Goal: Navigation & Orientation: Find specific page/section

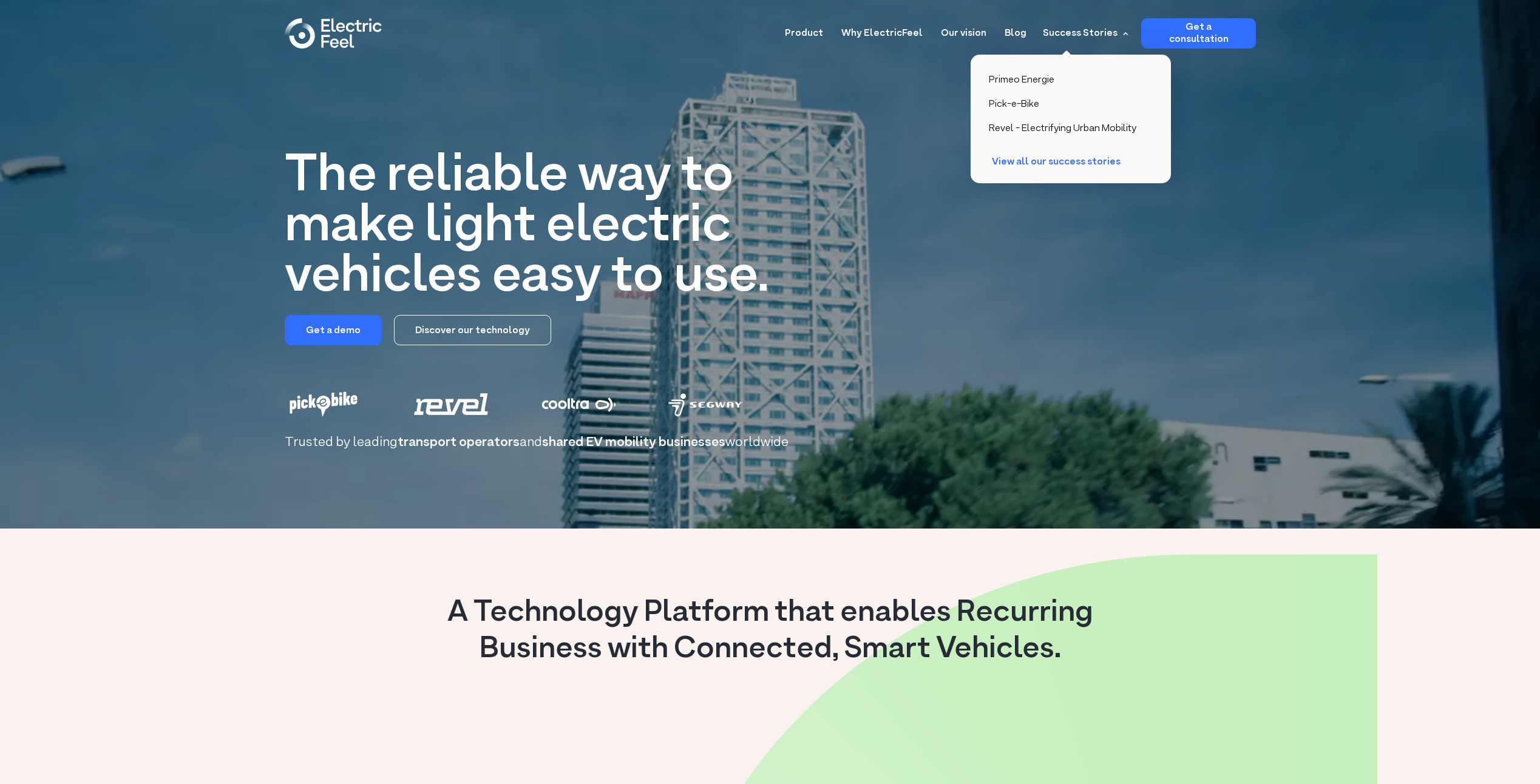
click at [1083, 31] on div "Success Stories" at bounding box center [1080, 33] width 74 height 14
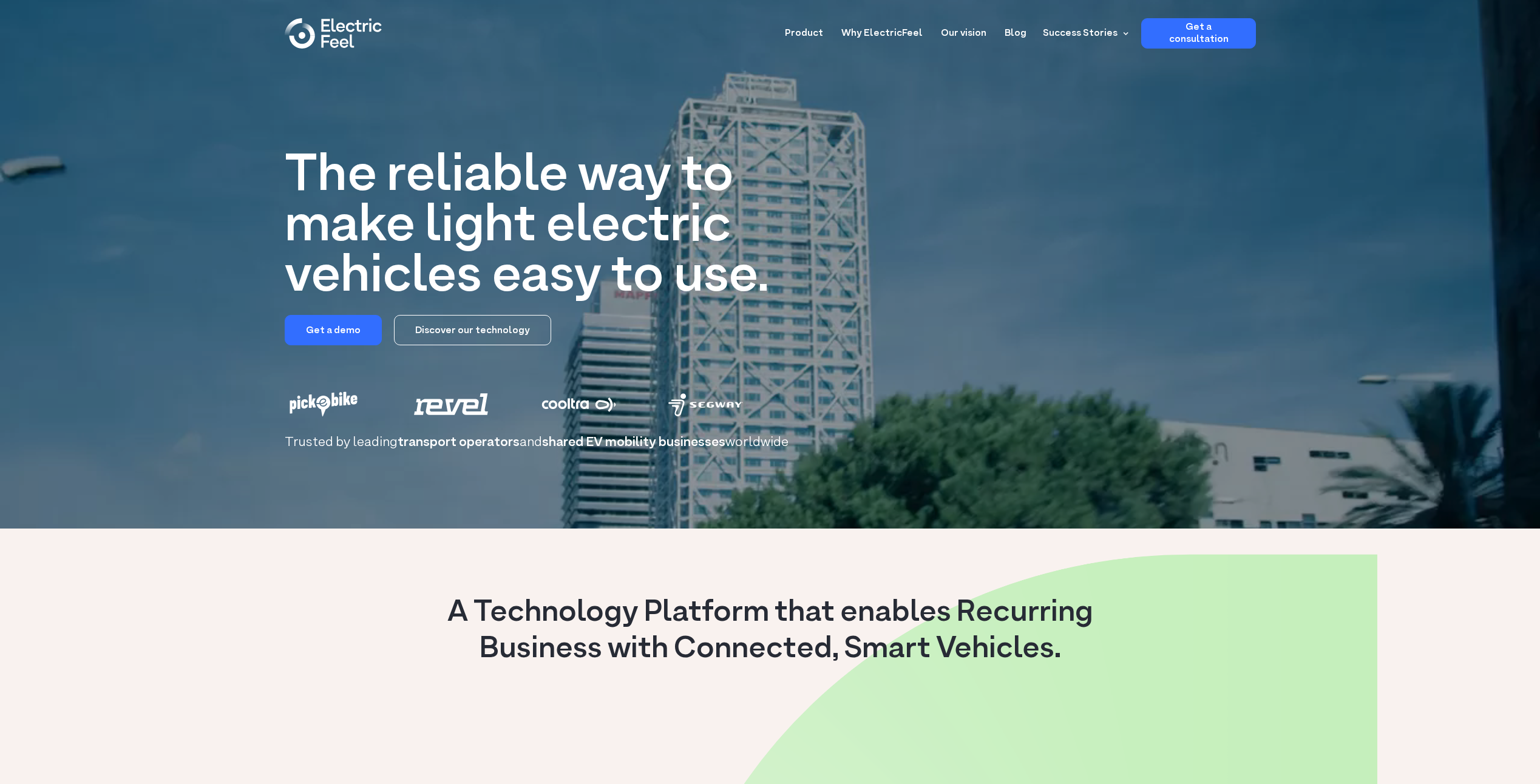
click at [1083, 31] on div "Success Stories" at bounding box center [1080, 33] width 74 height 14
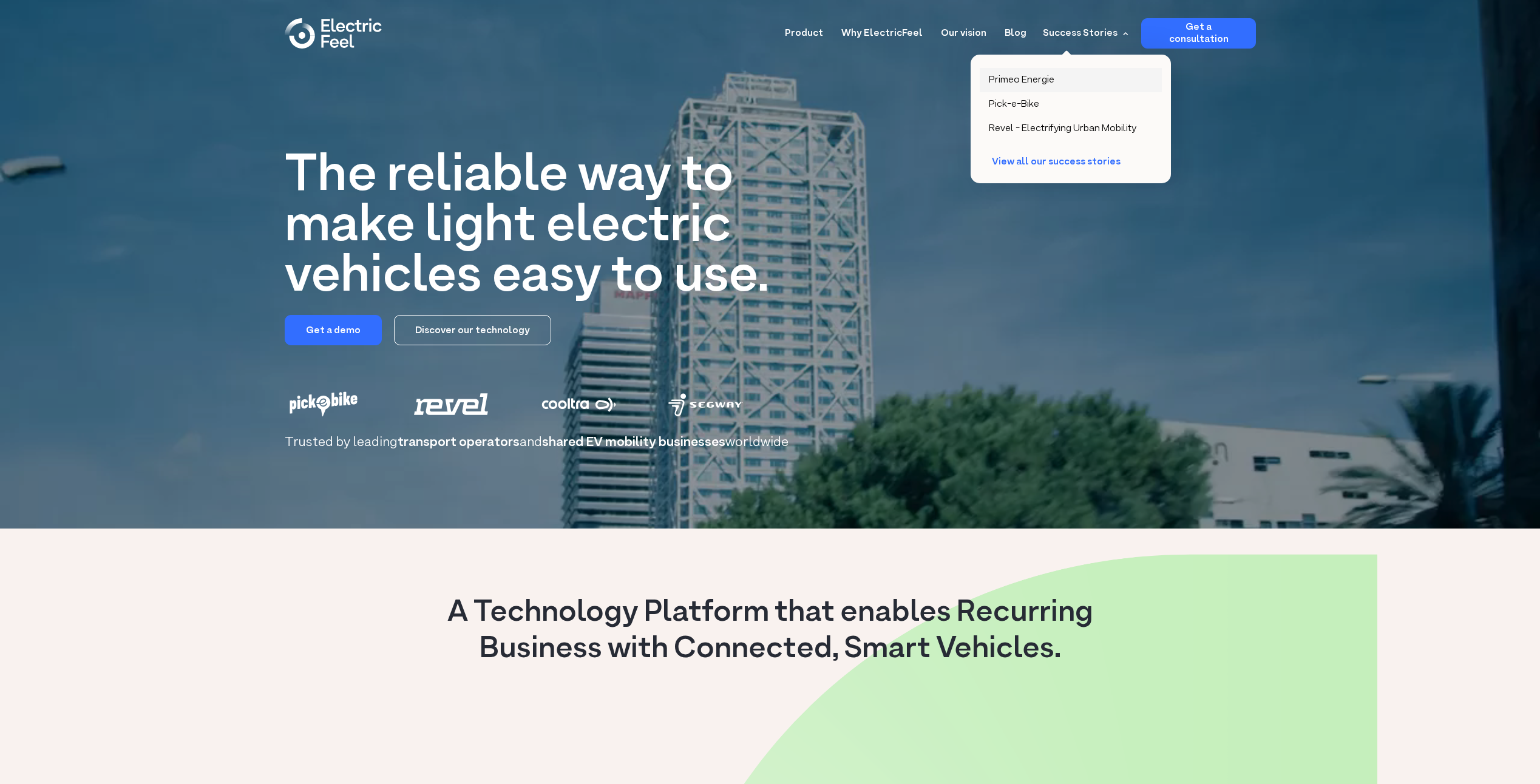
click at [1034, 76] on div "Primeo Energie" at bounding box center [1021, 80] width 65 height 12
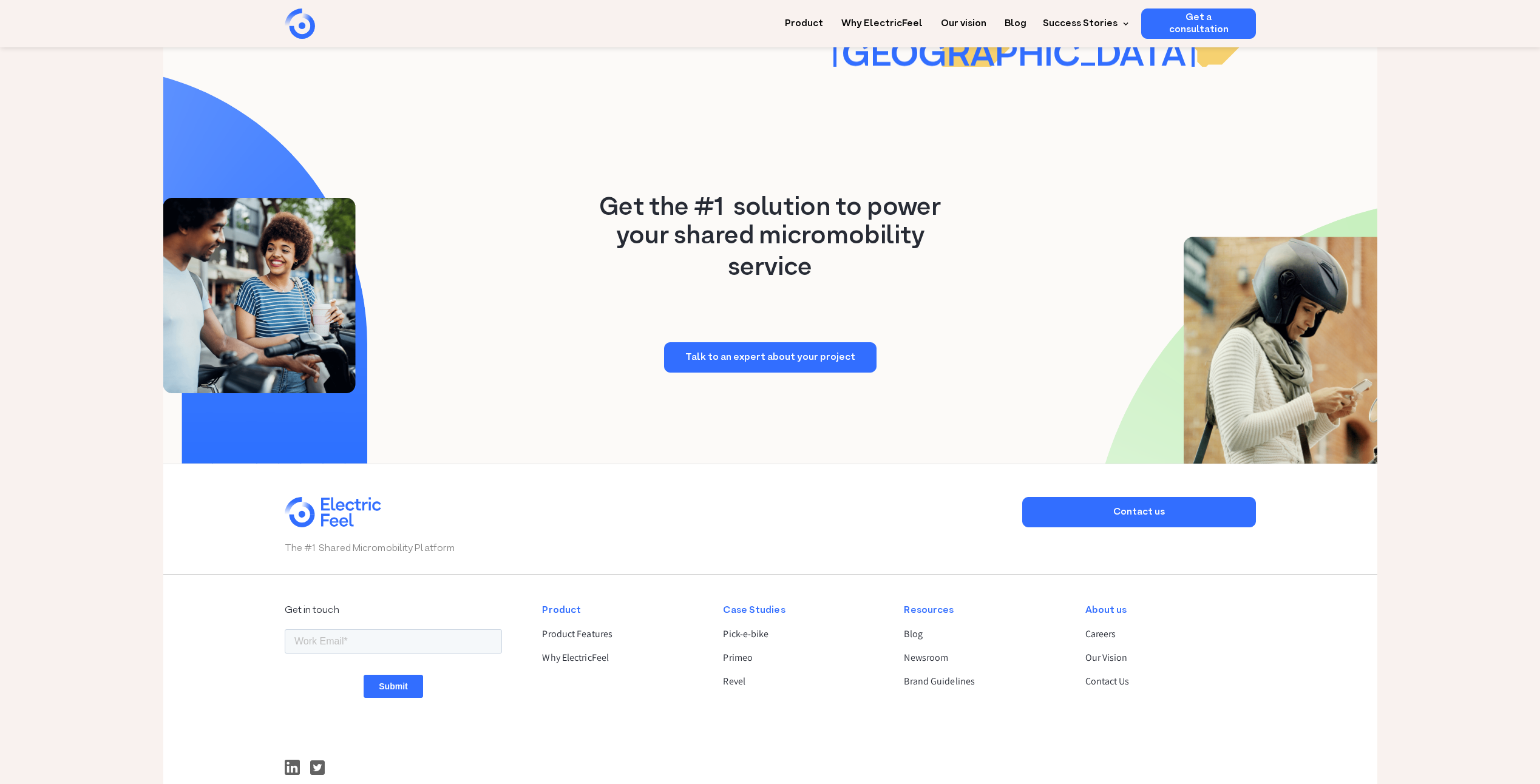
scroll to position [2955, 0]
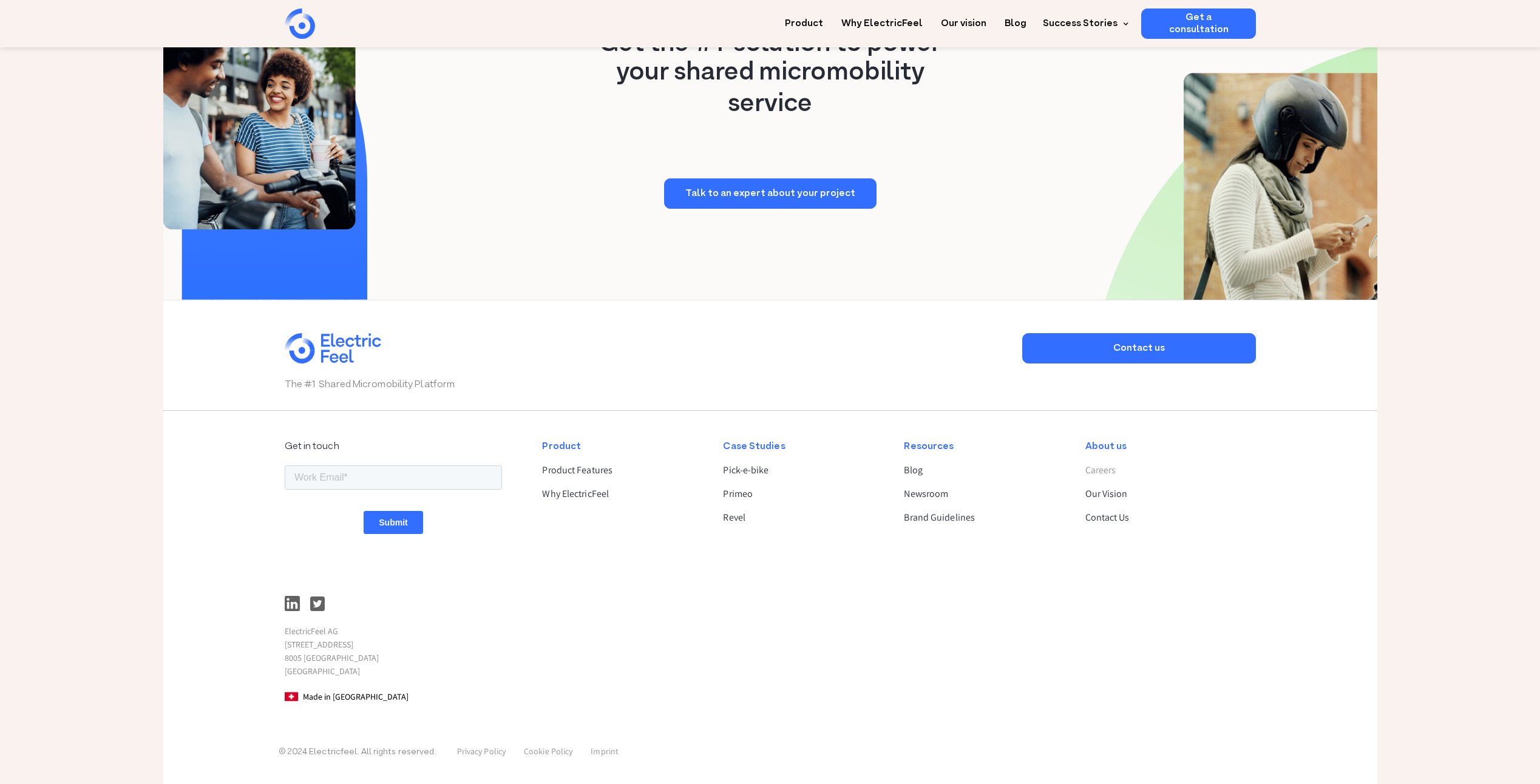
click at [1094, 473] on link "Careers" at bounding box center [1165, 470] width 161 height 14
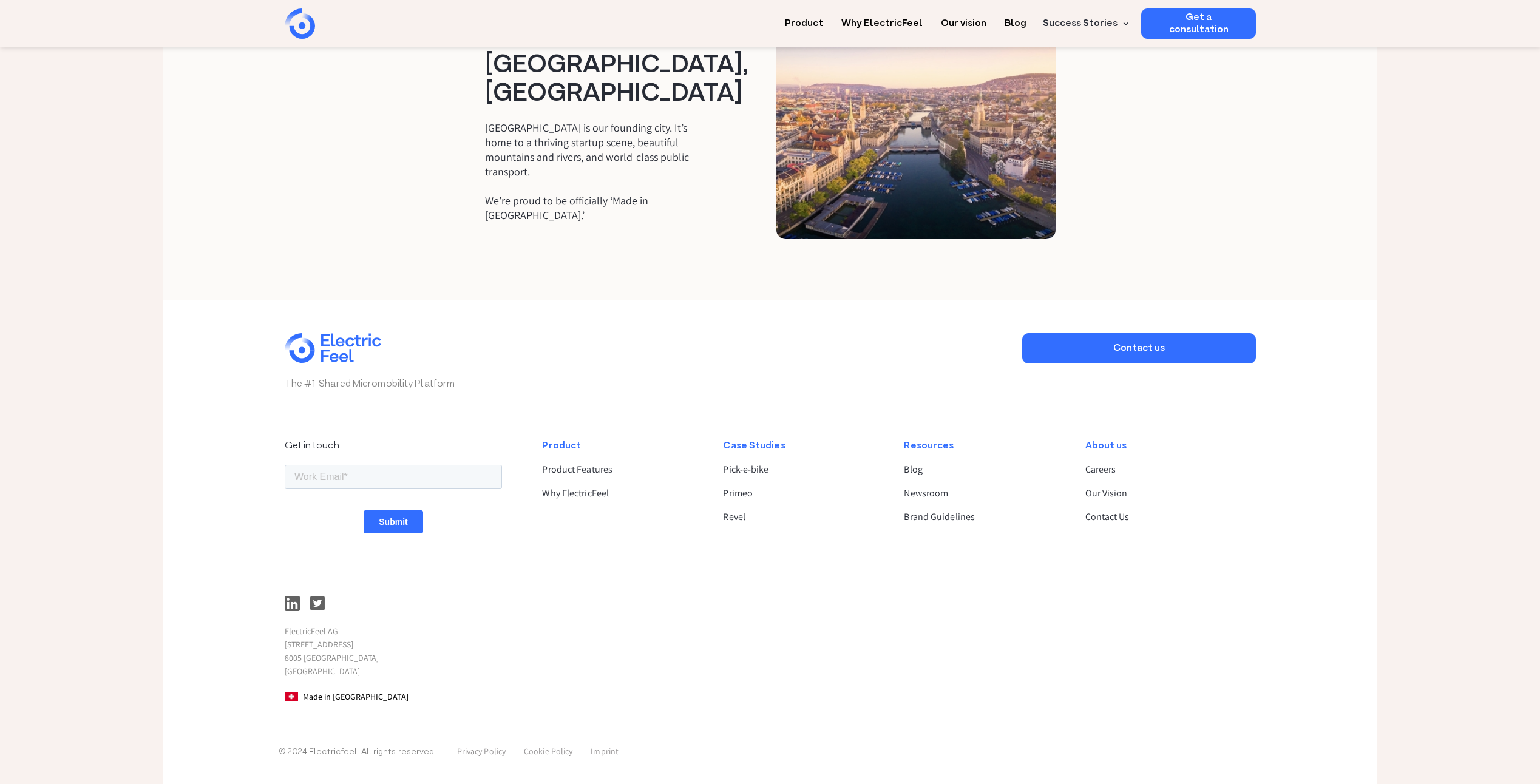
scroll to position [2050, 0]
click at [957, 518] on link "Brand Guidelines" at bounding box center [984, 517] width 161 height 14
